Goal: Learn about a topic: Learn about a topic

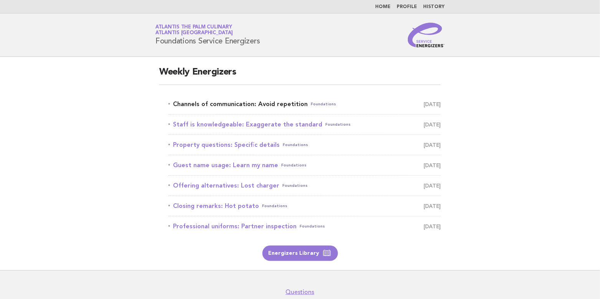
click at [222, 106] on link "Channels of communication: Avoid repetition Foundations [DATE]" at bounding box center [305, 104] width 273 height 11
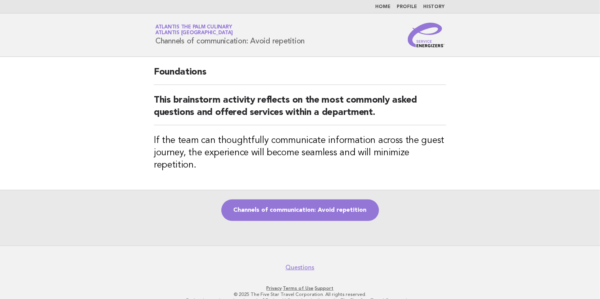
drag, startPoint x: 155, startPoint y: 38, endPoint x: 316, endPoint y: 44, distance: 161.0
click at [316, 44] on div "Service Energizers Atlantis The Palm Culinary Atlantis [GEOGRAPHIC_DATA] Channe…" at bounding box center [300, 35] width 311 height 25
copy h1 "Channels of communication: Avoid repetition"
click at [308, 210] on link "Channels of communication: Avoid repetition" at bounding box center [301, 209] width 158 height 21
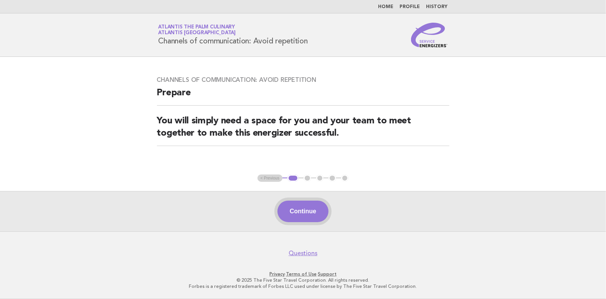
click at [305, 210] on button "Continue" at bounding box center [303, 210] width 51 height 21
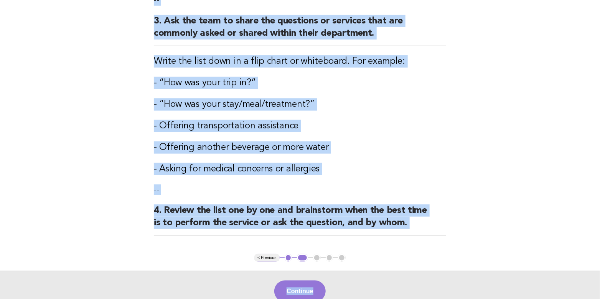
scroll to position [383, 0]
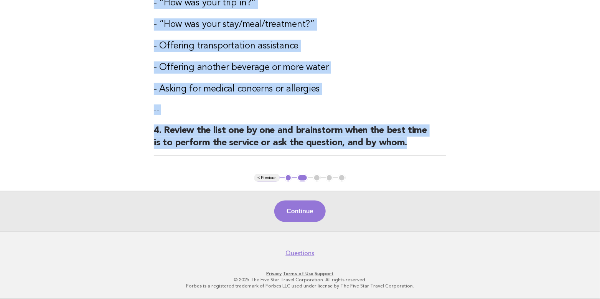
drag, startPoint x: 169, startPoint y: 30, endPoint x: 408, endPoint y: 181, distance: 282.9
copy div "dentify one team member to play the role of a "happy guest" who just completed …"
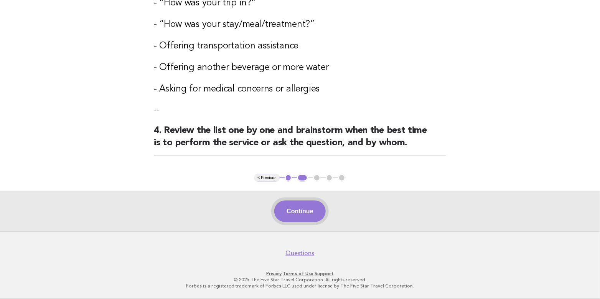
click at [318, 216] on button "Continue" at bounding box center [300, 210] width 51 height 21
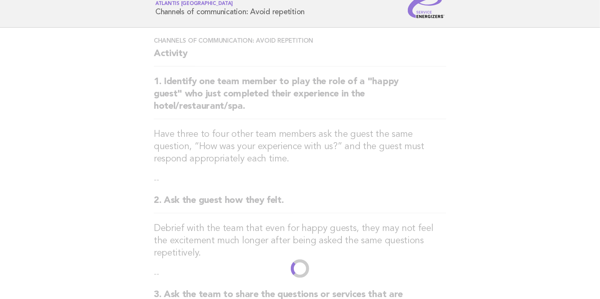
scroll to position [0, 0]
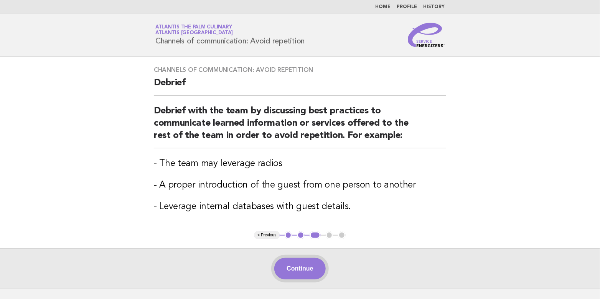
click at [300, 268] on button "Continue" at bounding box center [300, 268] width 51 height 21
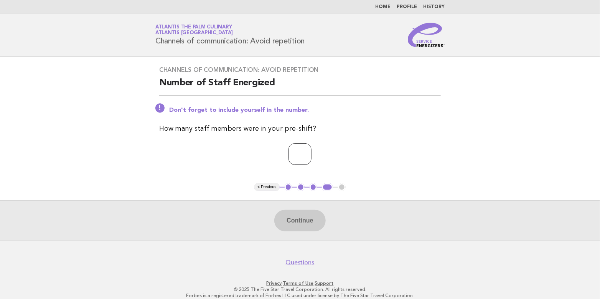
click at [312, 152] on input "*" at bounding box center [300, 153] width 23 height 21
type input "*"
click at [312, 152] on input "*" at bounding box center [300, 153] width 23 height 21
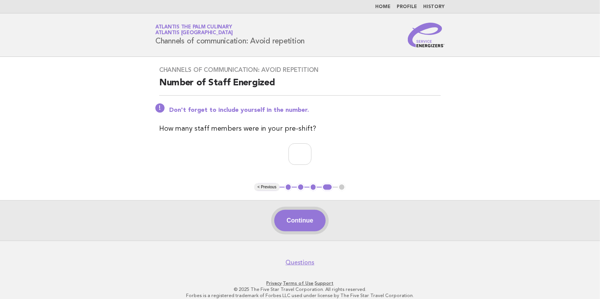
click at [304, 220] on button "Continue" at bounding box center [300, 220] width 51 height 21
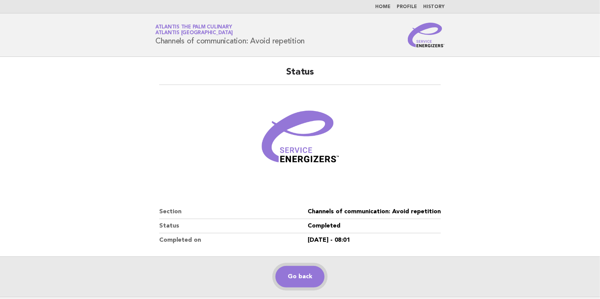
click at [297, 276] on link "Go back" at bounding box center [300, 276] width 49 height 21
